Goal: Check status: Verify the current state of an ongoing process or item

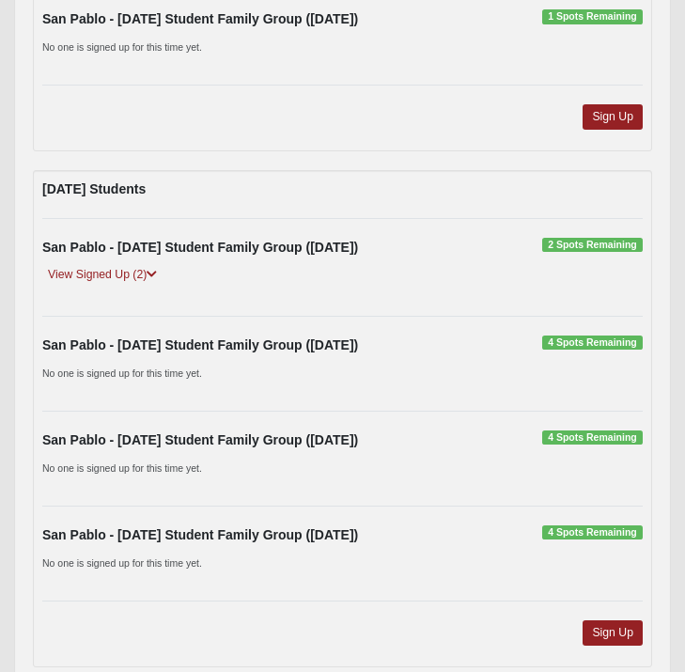
scroll to position [1731, 0]
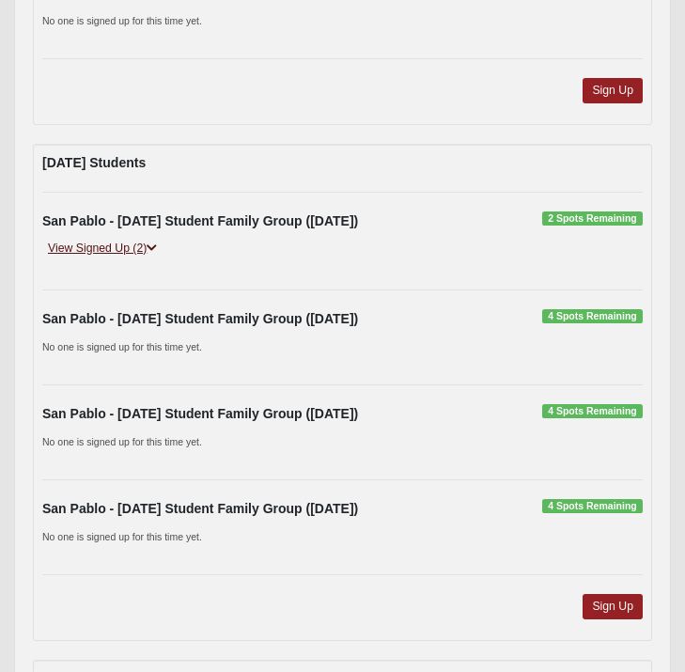
click at [106, 247] on link "View Signed Up (2)" at bounding box center [102, 249] width 120 height 20
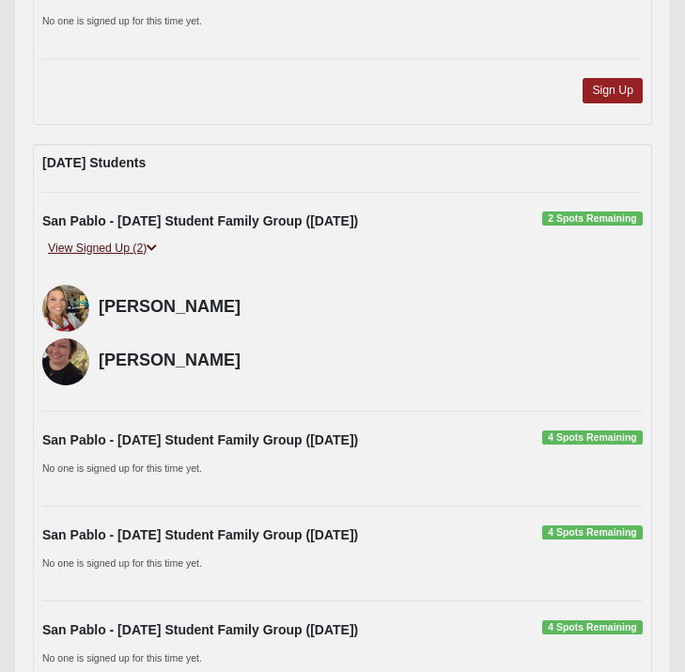
click at [106, 247] on link "View Signed Up (2)" at bounding box center [102, 249] width 120 height 20
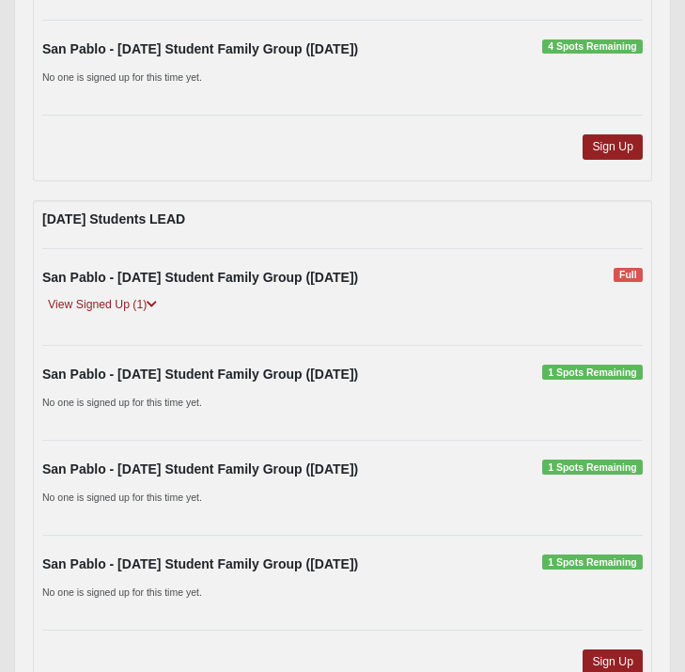
scroll to position [2194, 0]
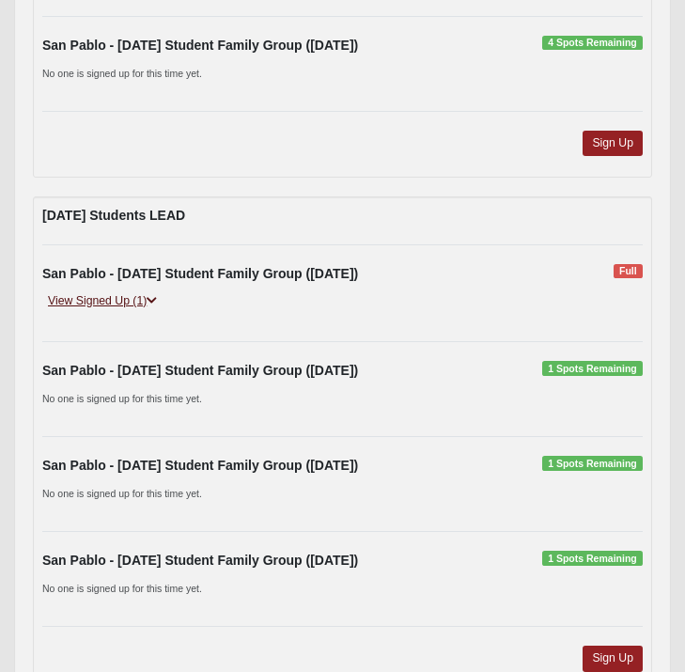
click at [100, 302] on link "View Signed Up (1)" at bounding box center [102, 301] width 120 height 20
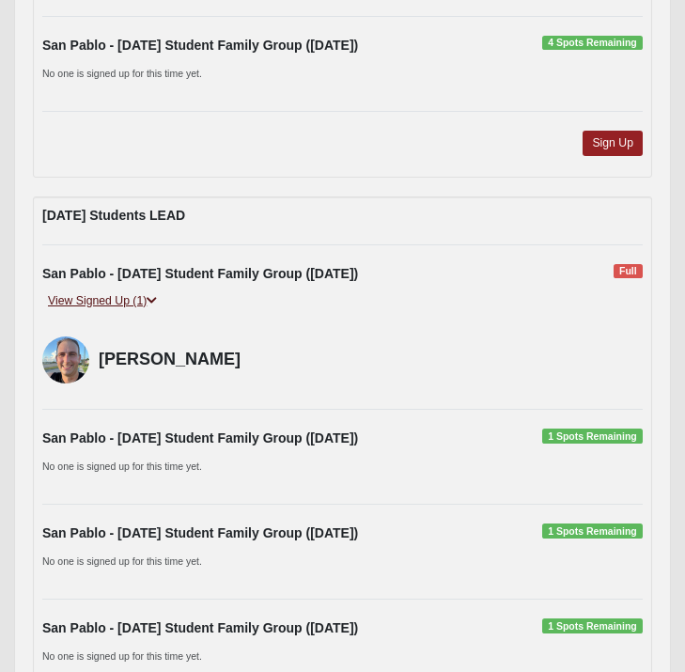
click at [100, 302] on link "View Signed Up (1)" at bounding box center [102, 301] width 120 height 20
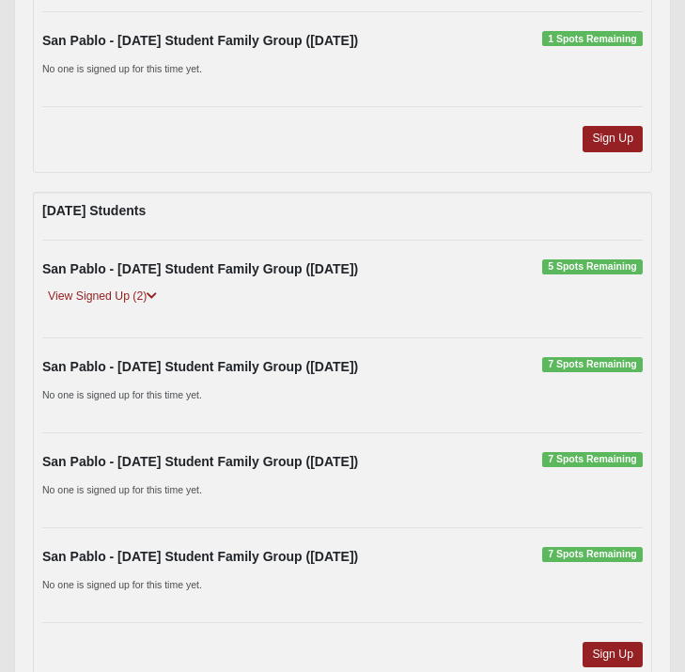
scroll to position [2720, 0]
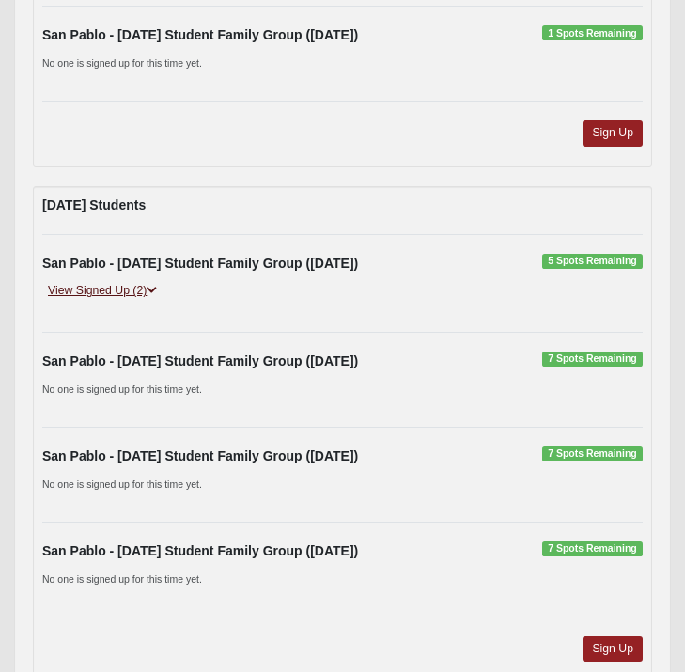
click at [109, 289] on link "View Signed Up (2)" at bounding box center [102, 291] width 120 height 20
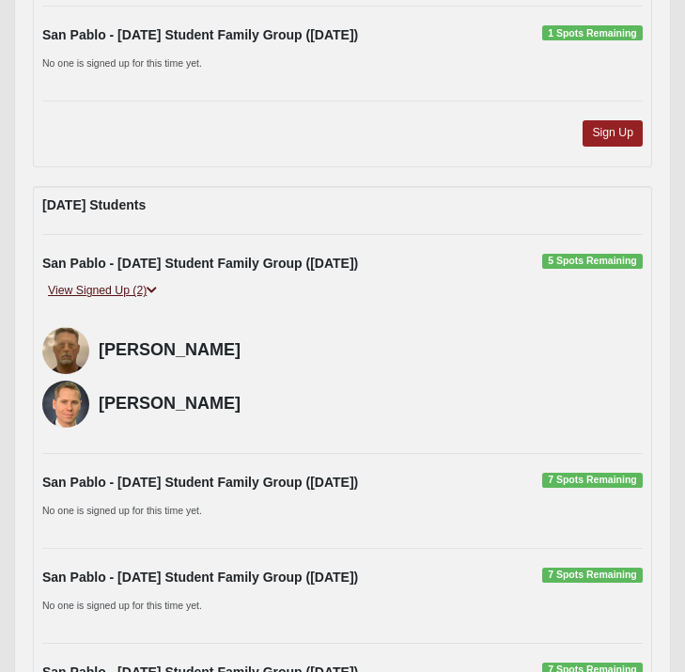
click at [109, 289] on link "View Signed Up (2)" at bounding box center [102, 291] width 120 height 20
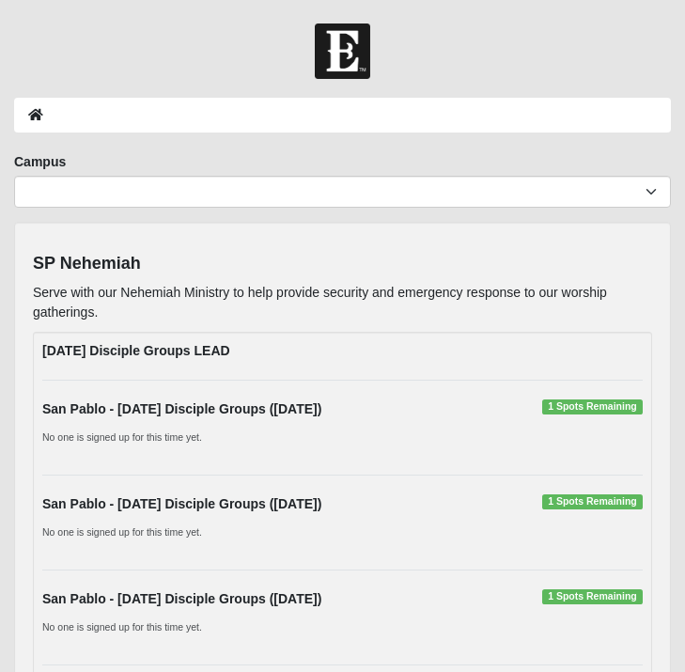
scroll to position [0, 0]
